Goal: Task Accomplishment & Management: Use online tool/utility

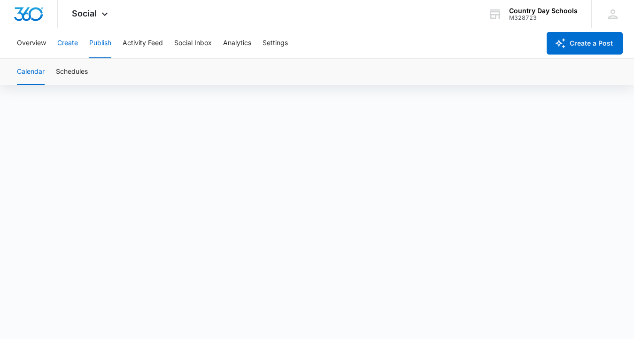
click at [70, 46] on button "Create" at bounding box center [67, 43] width 21 height 30
click at [103, 43] on button "Publish" at bounding box center [100, 43] width 22 height 30
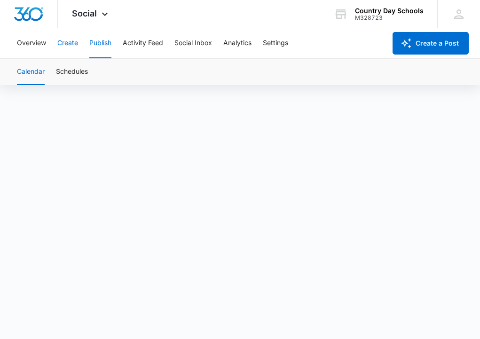
click at [64, 46] on button "Create" at bounding box center [67, 43] width 21 height 30
click at [0, 21] on html "Social Apps Reputation Forms CRM Email Social Content Ads Intelligence Files Br…" at bounding box center [240, 169] width 480 height 339
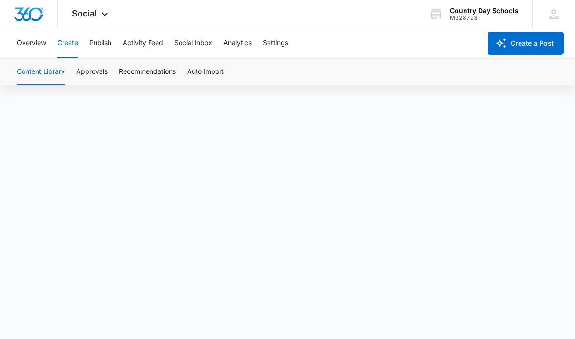
scroll to position [7, 0]
click at [105, 36] on button "Publish" at bounding box center [100, 43] width 22 height 30
click at [71, 42] on button "Create" at bounding box center [67, 43] width 21 height 30
click at [101, 47] on button "Publish" at bounding box center [100, 43] width 22 height 30
click at [67, 39] on button "Create" at bounding box center [67, 43] width 21 height 30
